Goal: Task Accomplishment & Management: Use online tool/utility

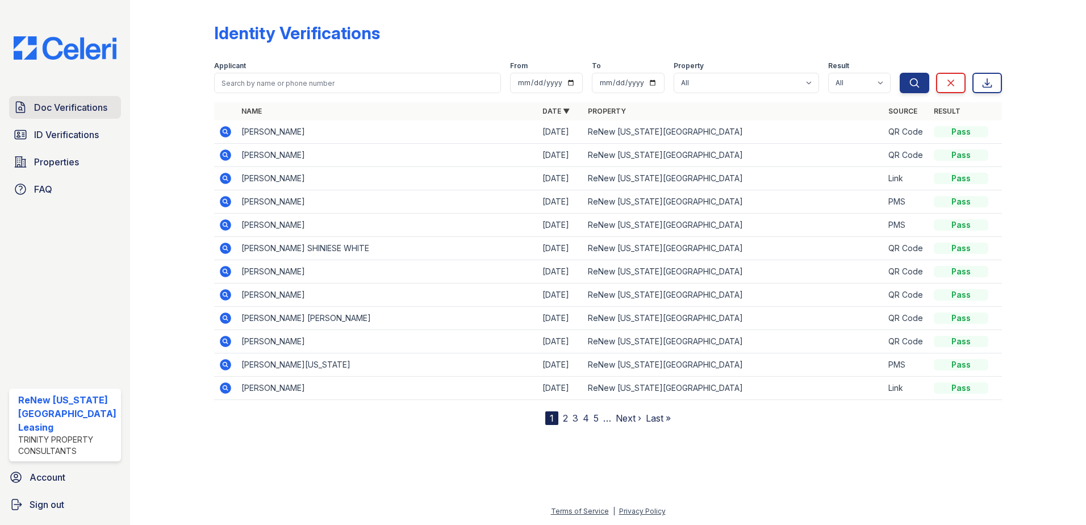
click at [69, 105] on span "Doc Verifications" at bounding box center [70, 108] width 73 height 14
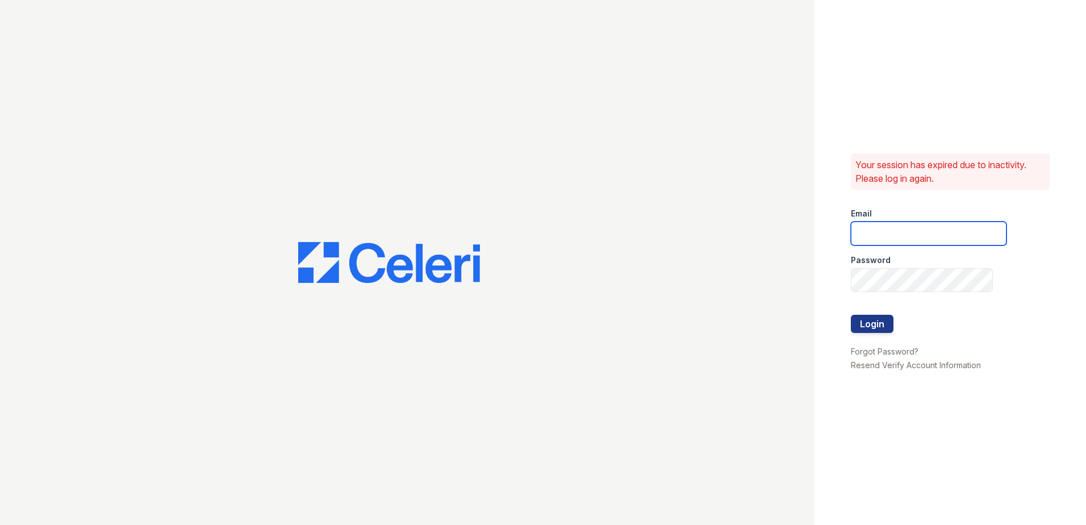
type input "renewvirginiabeach@trinity-pm.com"
click at [874, 322] on button "Login" at bounding box center [872, 324] width 43 height 18
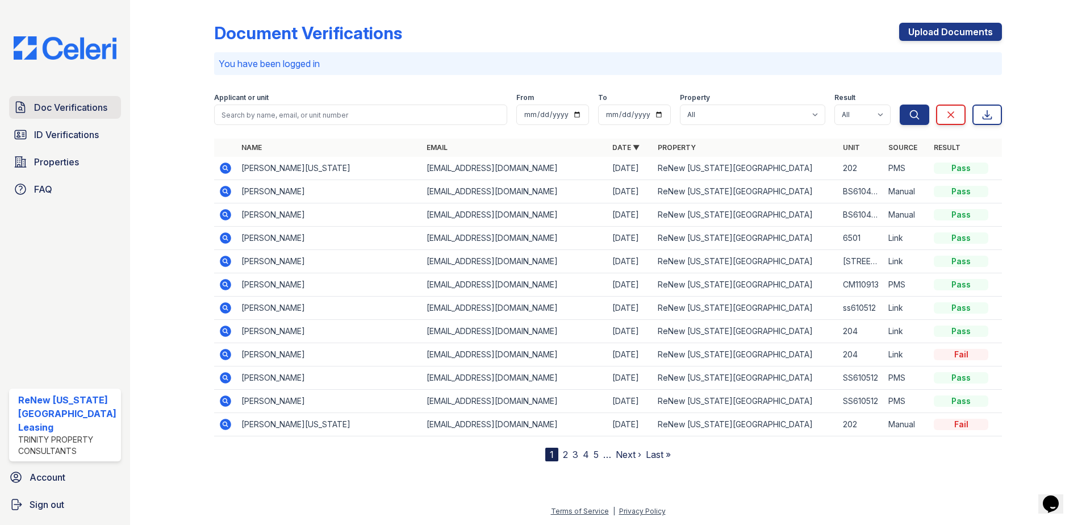
click at [65, 114] on link "Doc Verifications" at bounding box center [65, 107] width 112 height 23
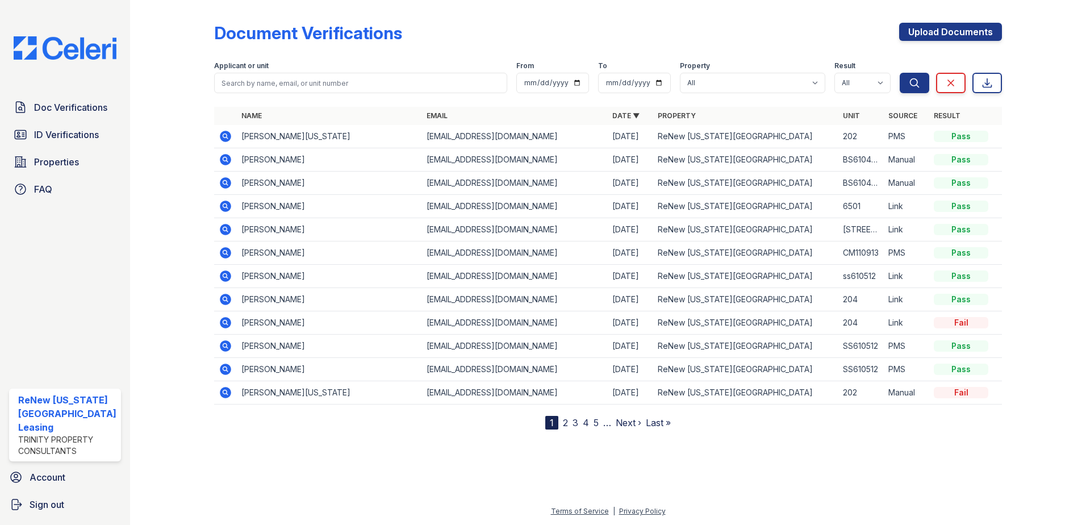
click at [228, 252] on icon at bounding box center [225, 252] width 11 height 11
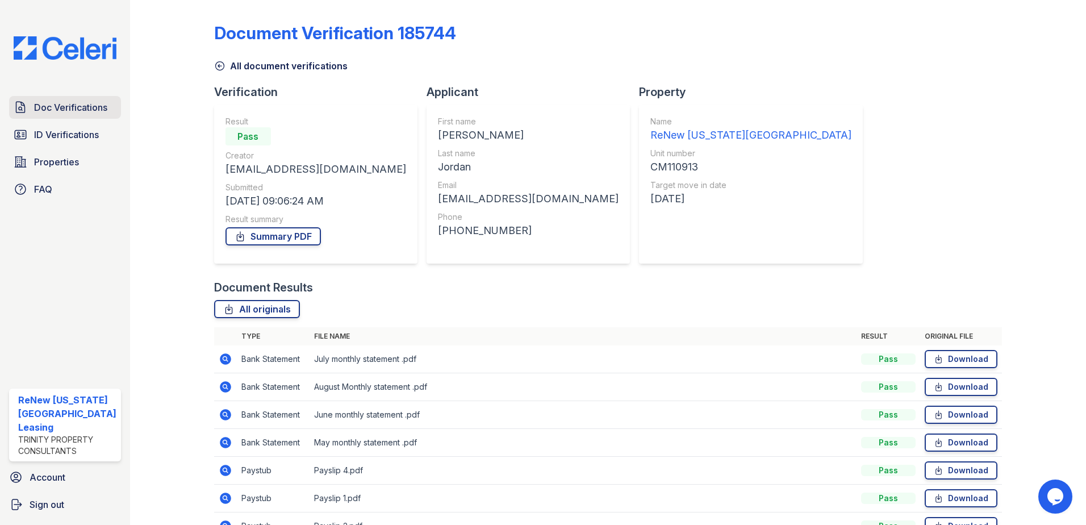
click at [78, 109] on span "Doc Verifications" at bounding box center [70, 108] width 73 height 14
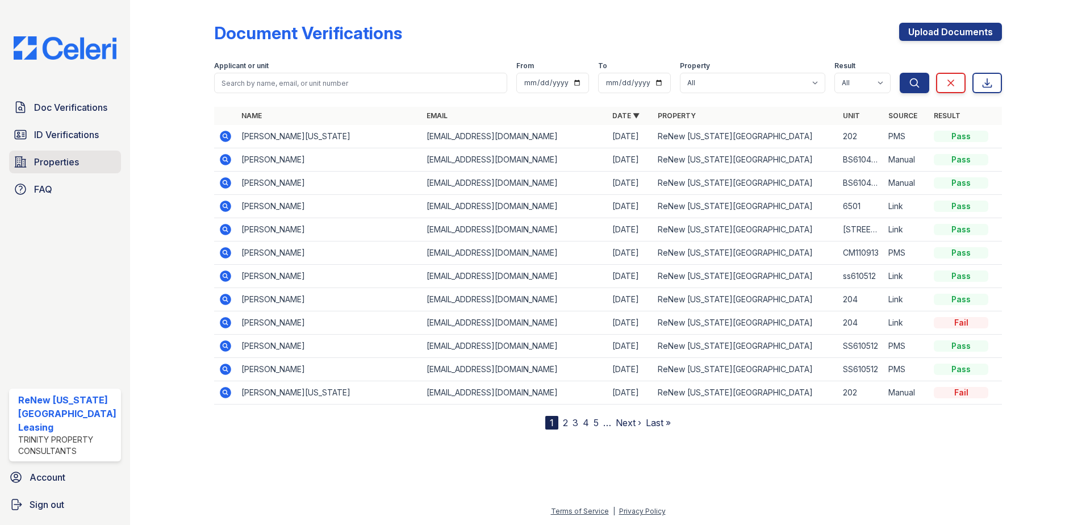
click at [72, 161] on span "Properties" at bounding box center [56, 162] width 45 height 14
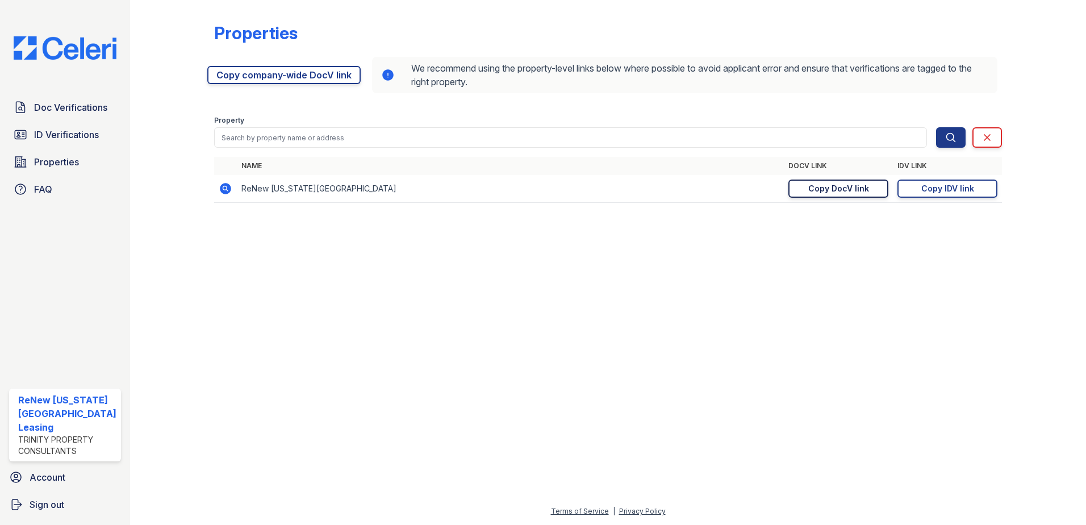
click at [832, 185] on div "Copy DocV link" at bounding box center [839, 188] width 61 height 11
click at [828, 189] on div "Copy DocV link" at bounding box center [839, 188] width 61 height 11
click at [70, 106] on span "Doc Verifications" at bounding box center [70, 108] width 73 height 14
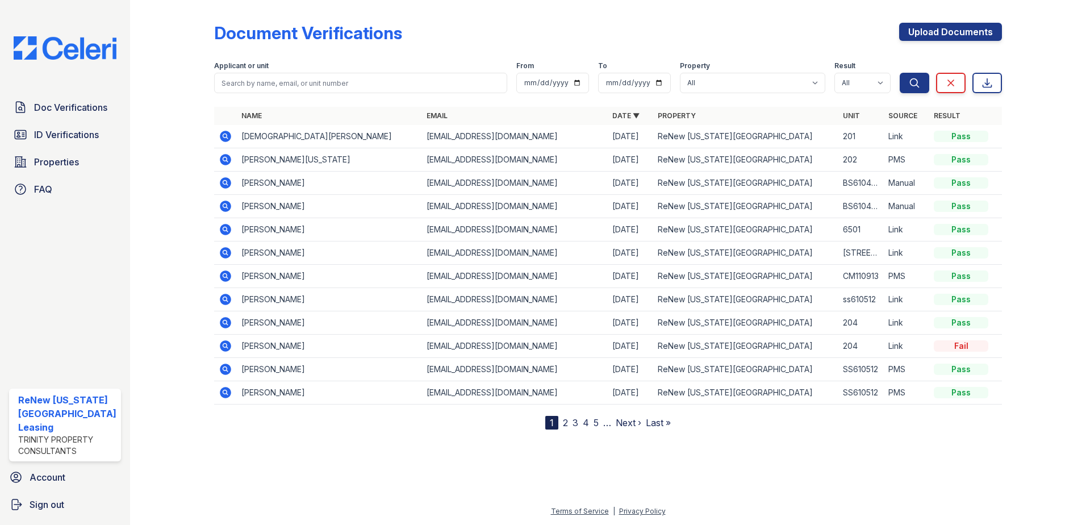
click at [223, 136] on icon at bounding box center [224, 135] width 3 height 3
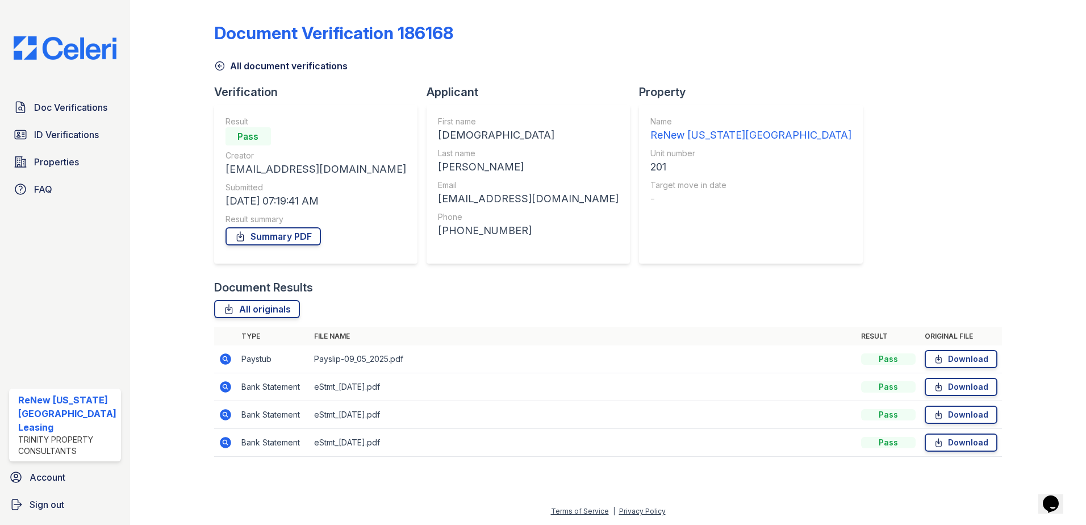
click at [223, 357] on icon at bounding box center [226, 359] width 14 height 14
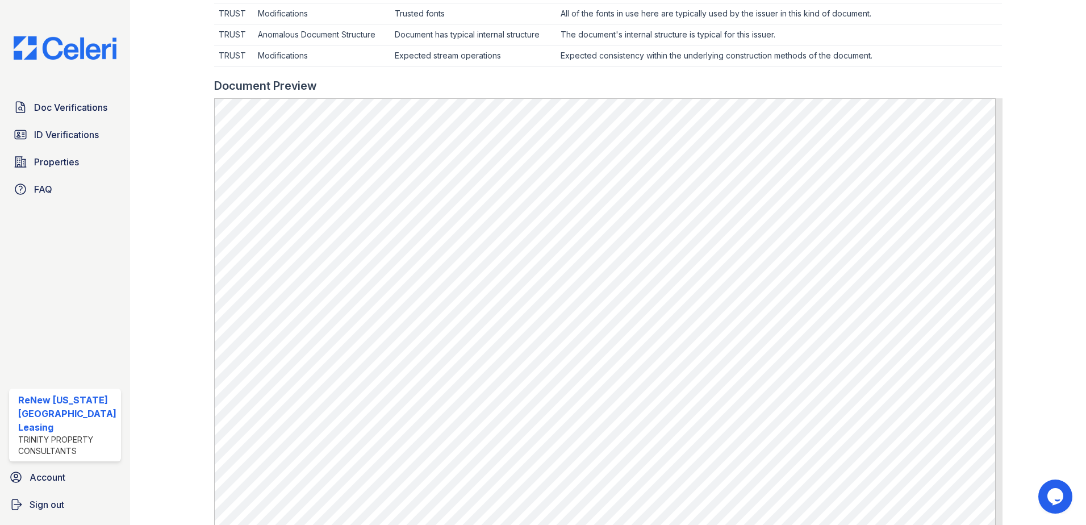
scroll to position [455, 0]
